Goal: Check status: Check status

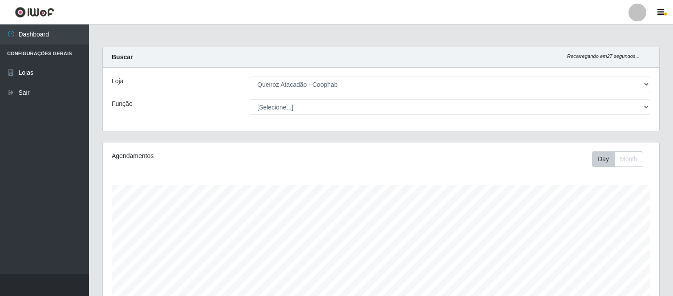
select select "463"
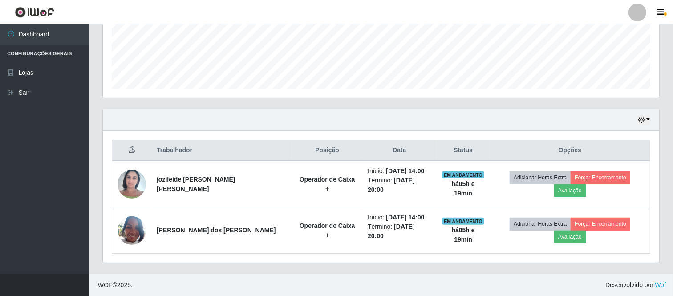
scroll to position [216, 0]
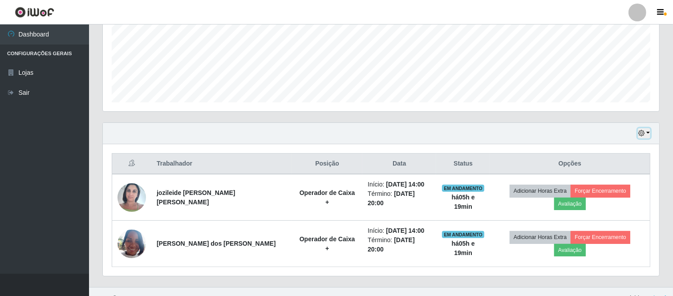
click at [644, 132] on icon "button" at bounding box center [642, 133] width 6 height 6
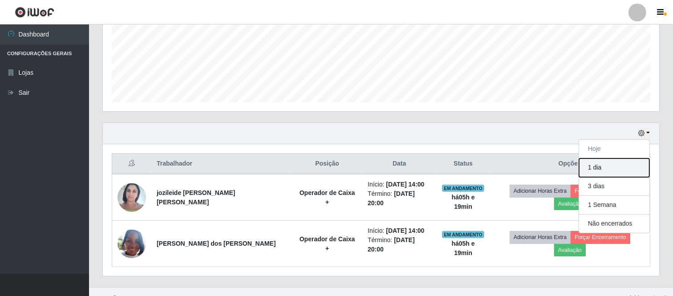
click at [607, 168] on button "1 dia" at bounding box center [614, 168] width 70 height 19
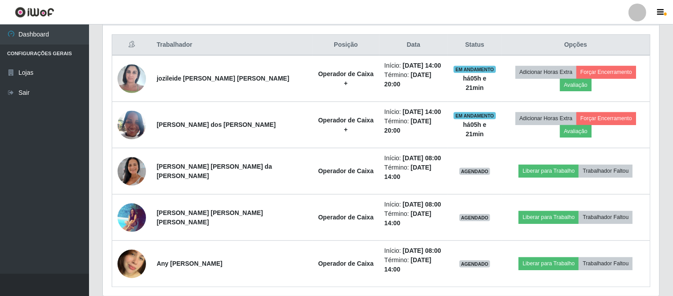
scroll to position [256, 0]
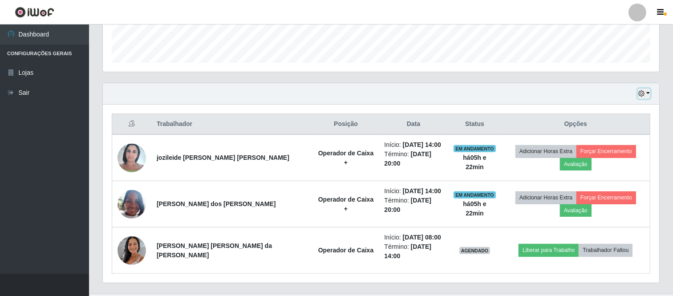
click at [640, 92] on icon "button" at bounding box center [642, 93] width 6 height 6
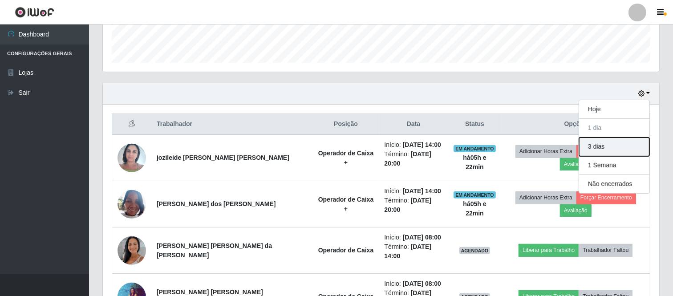
click at [612, 150] on button "3 dias" at bounding box center [614, 147] width 70 height 19
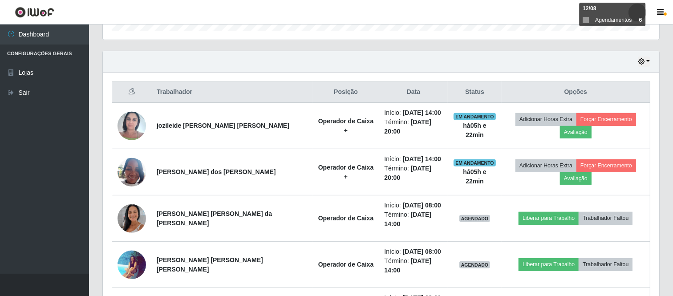
scroll to position [236, 0]
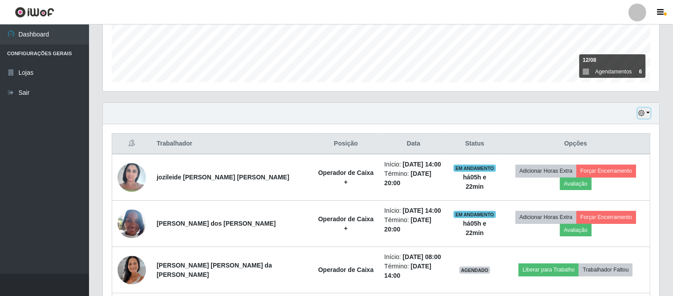
click at [643, 114] on icon "button" at bounding box center [642, 113] width 6 height 6
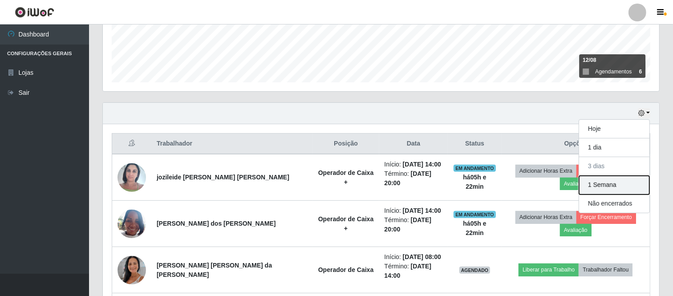
click at [614, 184] on button "1 Semana" at bounding box center [614, 185] width 70 height 19
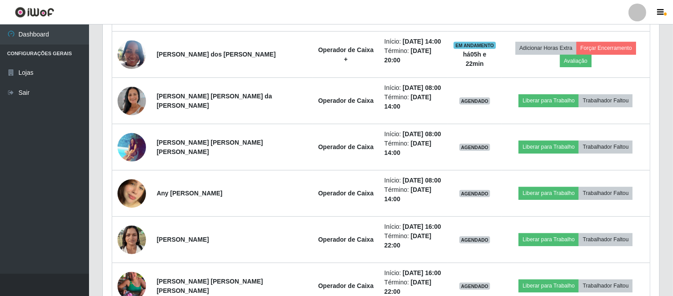
scroll to position [335, 0]
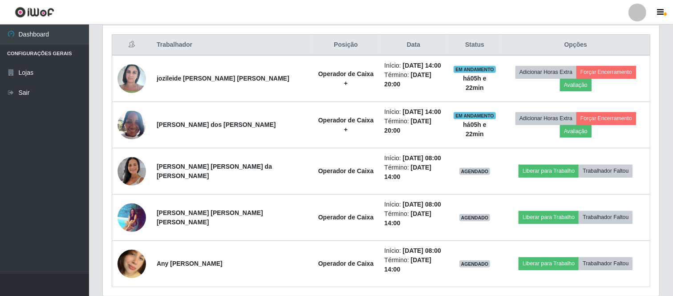
click at [640, 12] on div at bounding box center [638, 13] width 18 height 18
click at [652, 117] on div "Trabalhador Posição Data Status Opções jozileide [PERSON_NAME] [PERSON_NAME] Op…" at bounding box center [381, 160] width 557 height 271
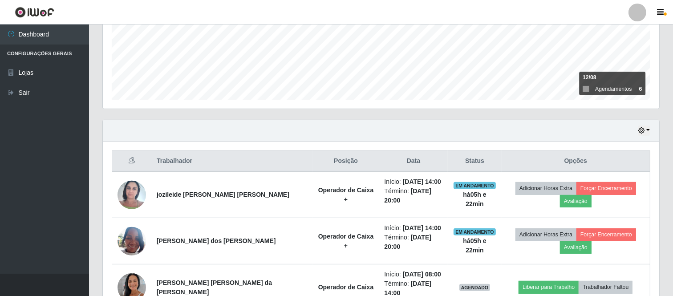
scroll to position [236, 0]
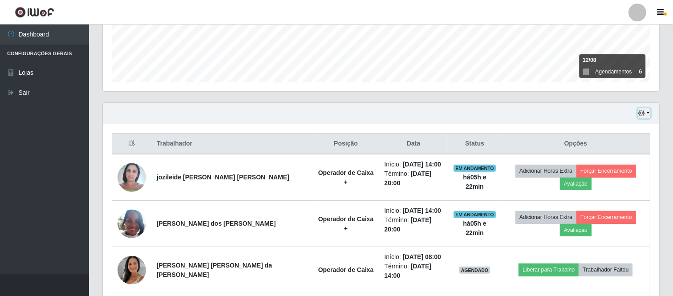
click at [640, 112] on icon "button" at bounding box center [642, 113] width 6 height 6
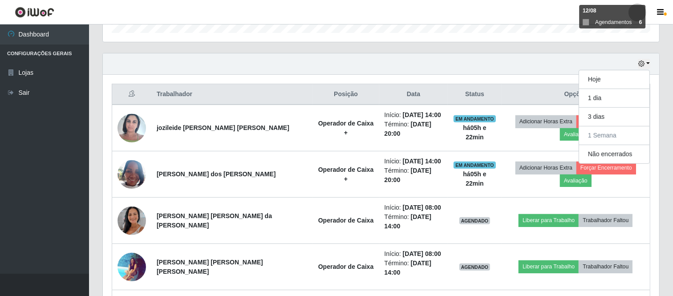
scroll to position [335, 0]
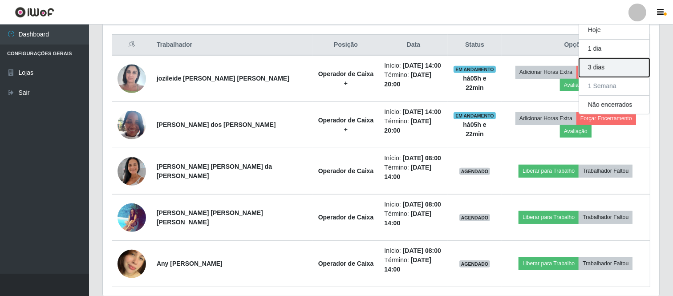
click at [601, 66] on button "3 dias" at bounding box center [614, 67] width 70 height 19
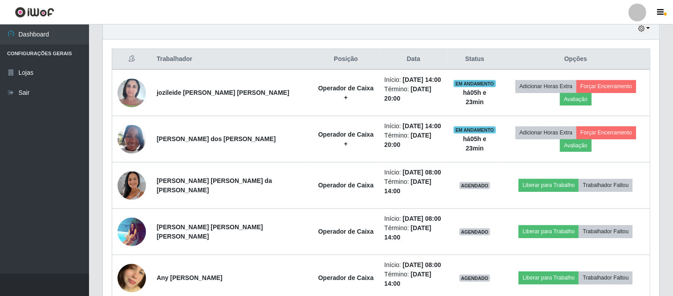
scroll to position [186, 0]
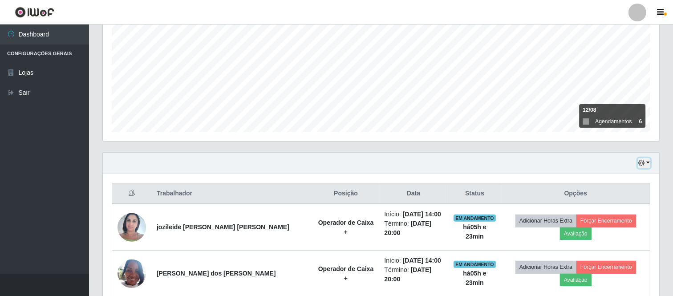
click at [644, 163] on icon "button" at bounding box center [642, 163] width 6 height 6
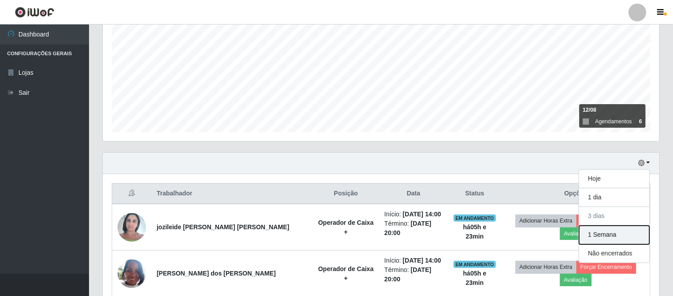
click at [616, 237] on button "1 Semana" at bounding box center [614, 235] width 70 height 19
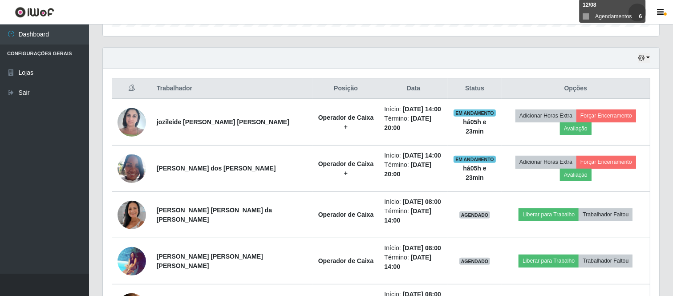
scroll to position [285, 0]
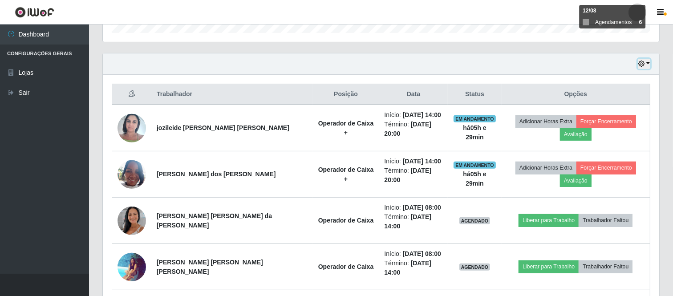
click at [640, 62] on icon "button" at bounding box center [642, 64] width 6 height 6
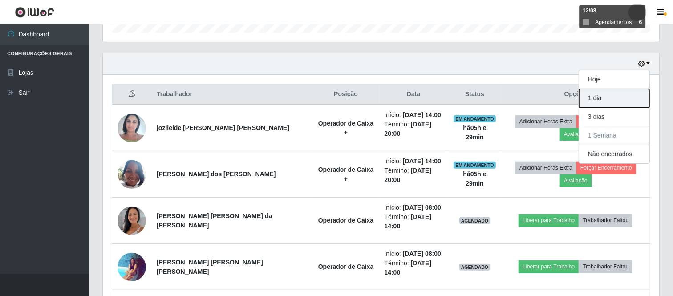
click at [604, 99] on button "1 dia" at bounding box center [614, 98] width 70 height 19
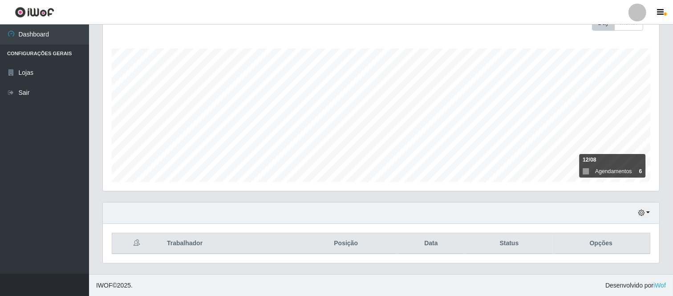
scroll to position [256, 0]
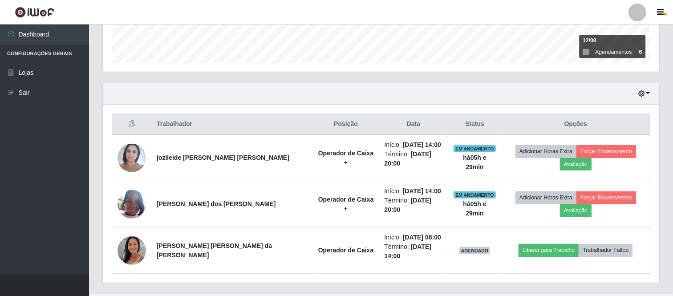
click at [641, 86] on div "Hoje 1 dia 3 dias 1 Semana Não encerrados" at bounding box center [381, 93] width 557 height 21
click at [644, 94] on icon "button" at bounding box center [642, 93] width 6 height 6
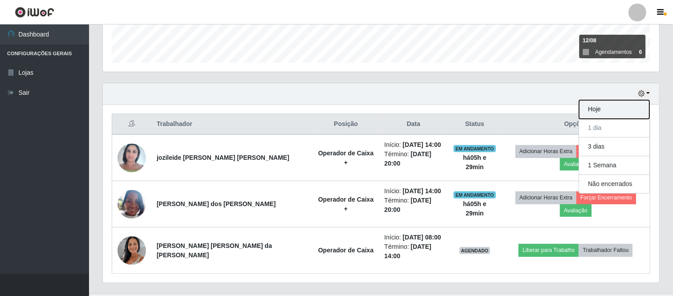
click at [608, 113] on button "Hoje" at bounding box center [614, 109] width 70 height 19
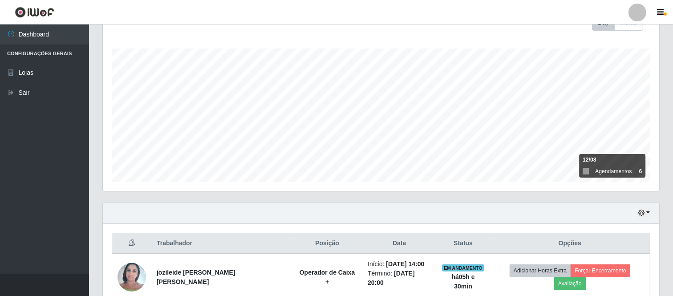
scroll to position [216, 0]
